Goal: Information Seeking & Learning: Learn about a topic

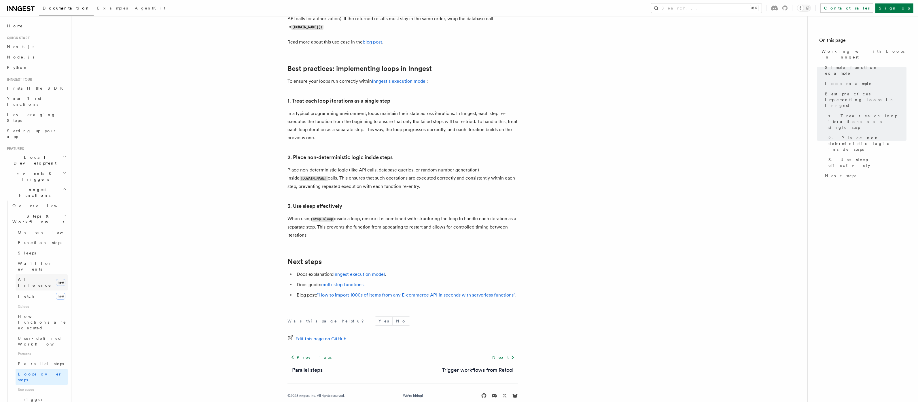
click at [34, 277] on span "AI Inference" at bounding box center [34, 282] width 33 height 10
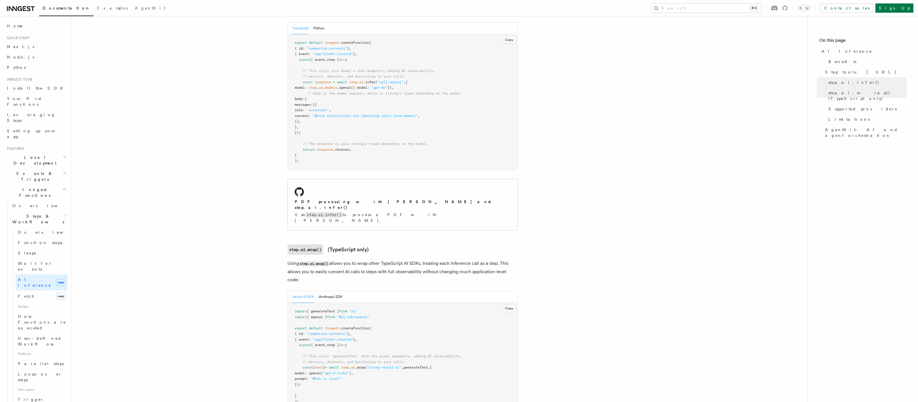
scroll to position [443, 0]
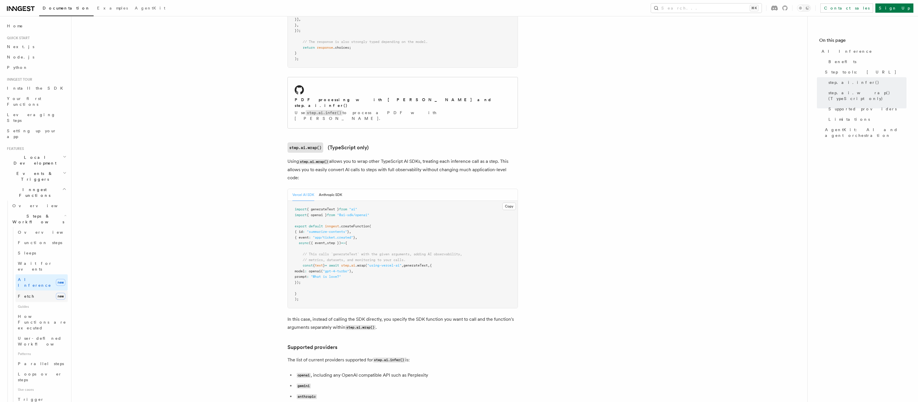
click at [46, 290] on link "Fetch new" at bounding box center [42, 296] width 52 height 12
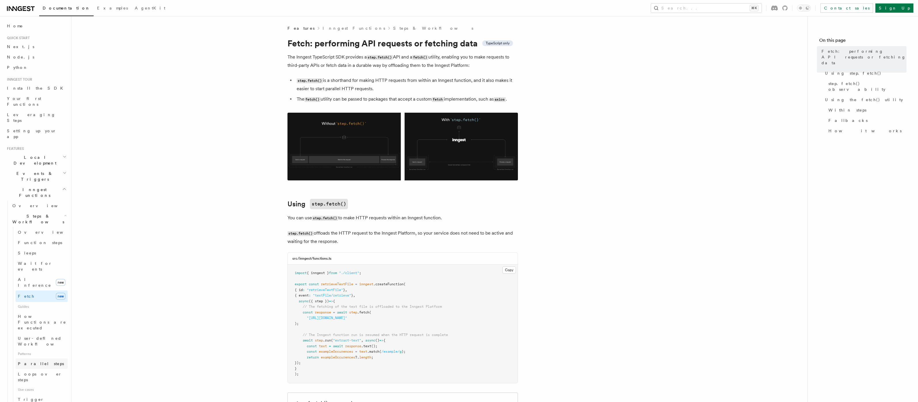
click at [31, 305] on span "Parallel steps" at bounding box center [41, 363] width 46 height 5
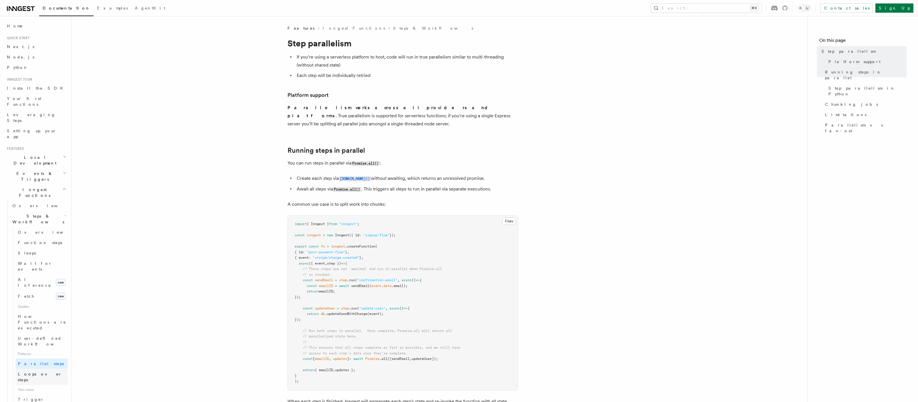
click at [29, 305] on span "Loops over steps" at bounding box center [40, 377] width 44 height 10
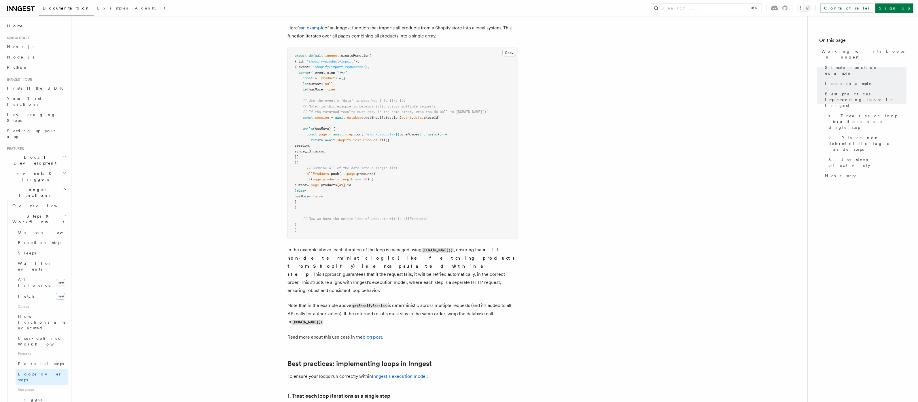
scroll to position [577, 0]
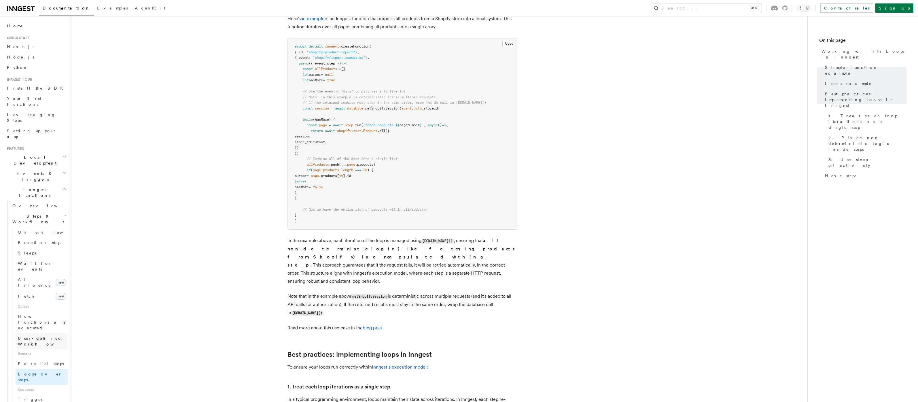
click at [39, 305] on span "User-defined Workflows" at bounding box center [44, 341] width 52 height 10
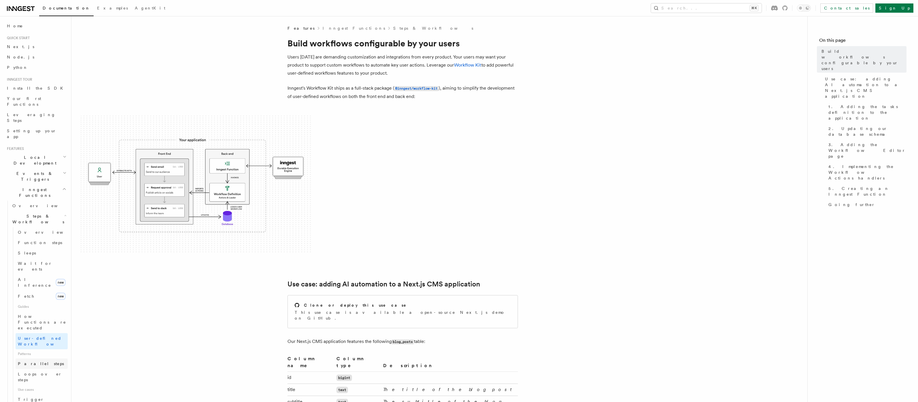
click at [40, 305] on span "Parallel steps" at bounding box center [41, 363] width 46 height 5
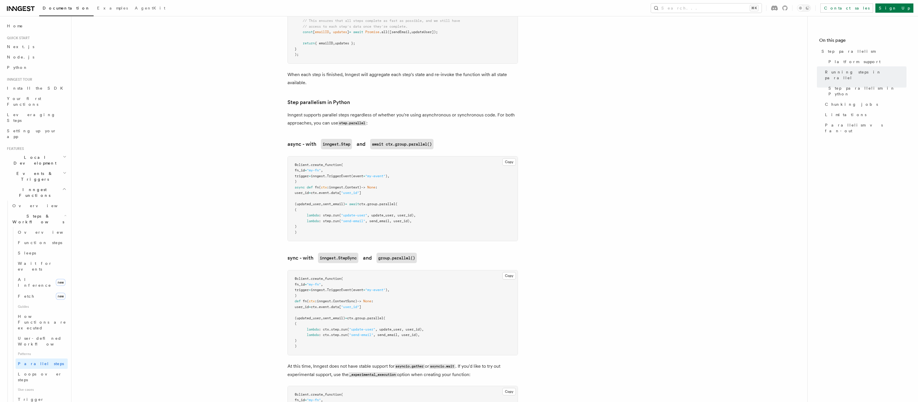
scroll to position [327, 0]
click at [33, 261] on span "Wait for events" at bounding box center [35, 266] width 34 height 10
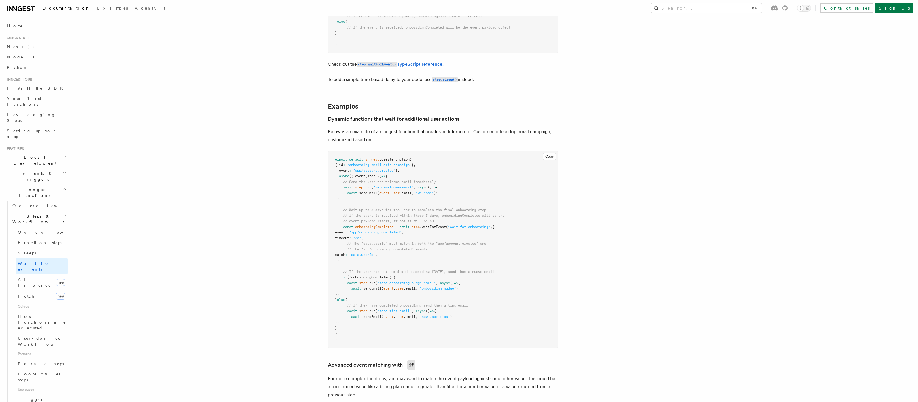
scroll to position [179, 0]
click at [31, 305] on span "Parallel steps" at bounding box center [41, 363] width 46 height 5
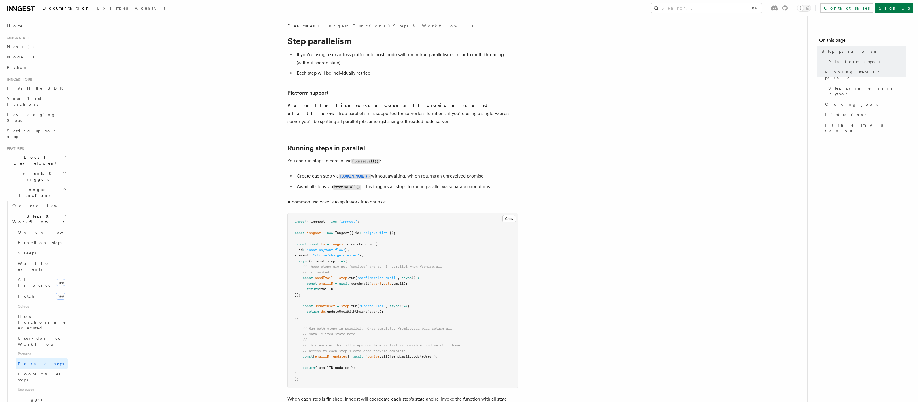
scroll to position [3, 0]
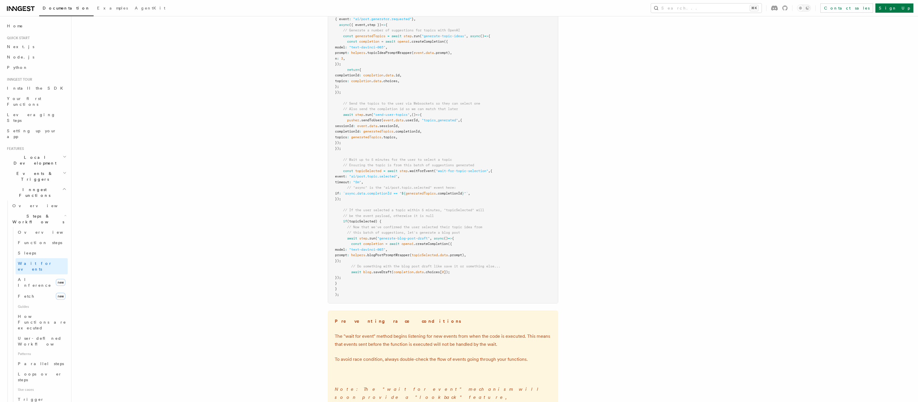
scroll to position [684, 0]
